Goal: Information Seeking & Learning: Learn about a topic

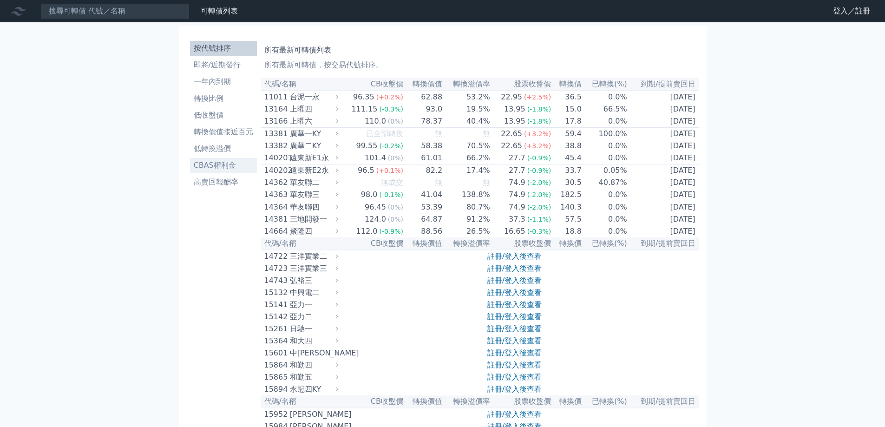
click at [230, 159] on link "CBAS權利金" at bounding box center [223, 165] width 67 height 15
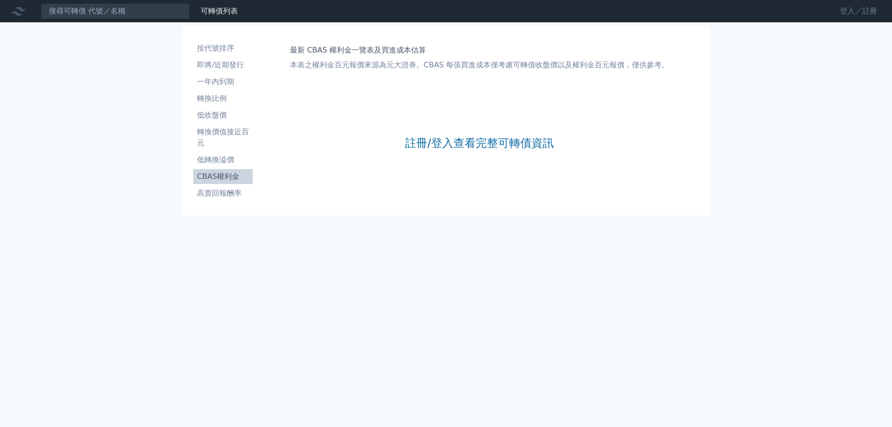
click at [851, 12] on link "登入／註冊" at bounding box center [859, 11] width 52 height 15
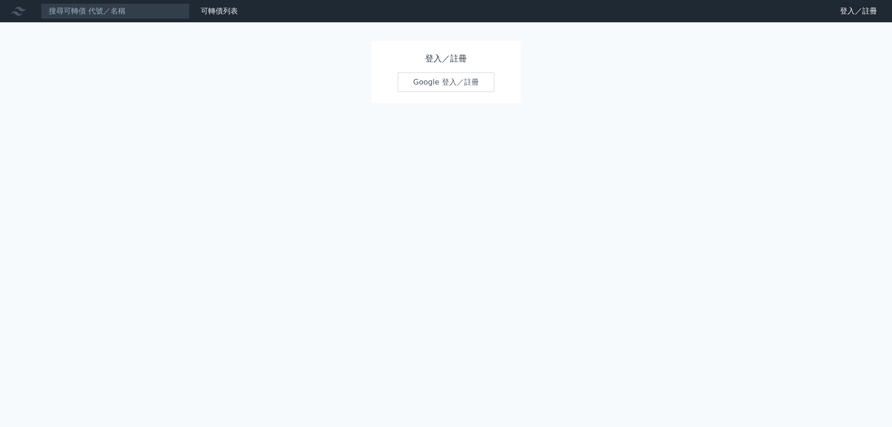
click at [422, 82] on link "Google 登入／註冊" at bounding box center [446, 82] width 97 height 20
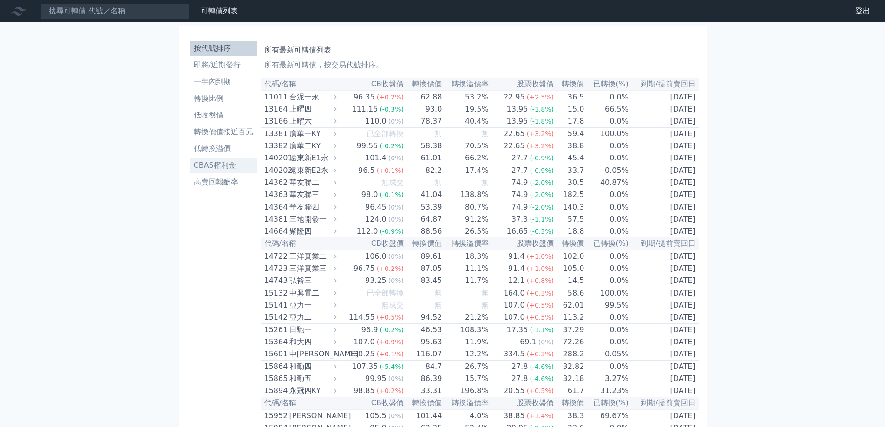
click at [234, 164] on li "CBAS權利金" at bounding box center [223, 165] width 67 height 11
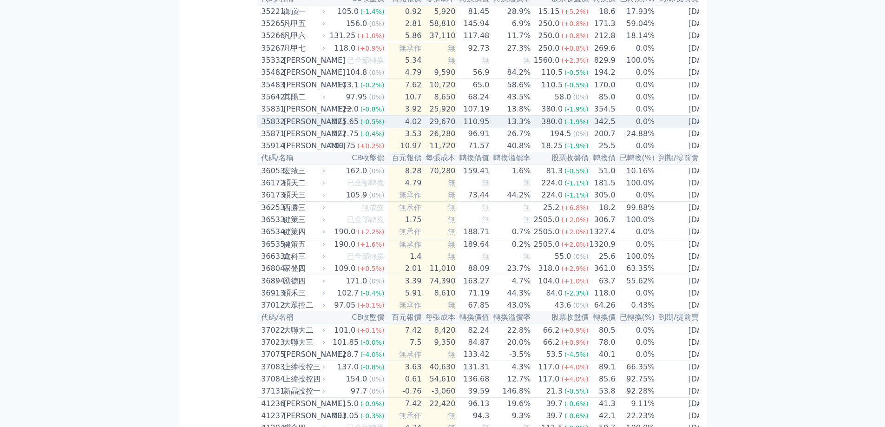
scroll to position [1951, 0]
